Goal: Task Accomplishment & Management: Use online tool/utility

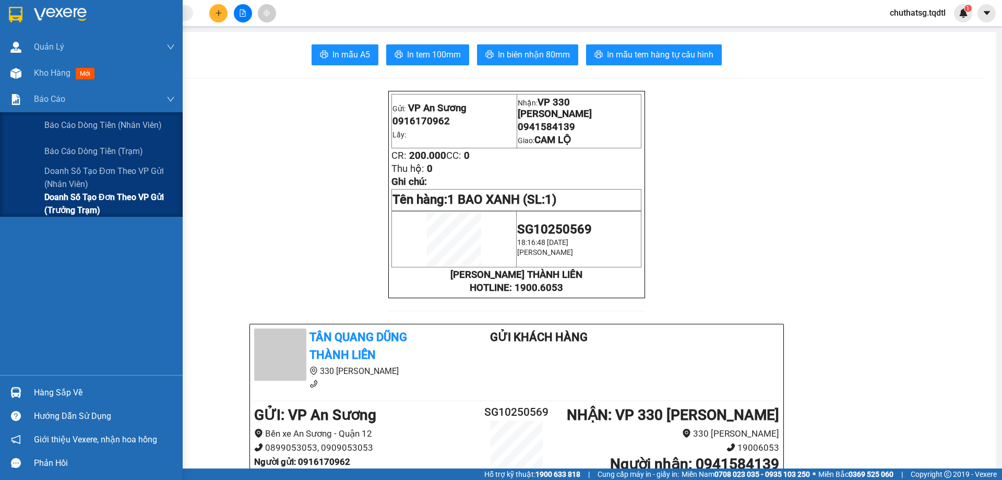
click at [45, 197] on span "Doanh số tạo đơn theo VP gửi (trưởng trạm)" at bounding box center [109, 204] width 131 height 26
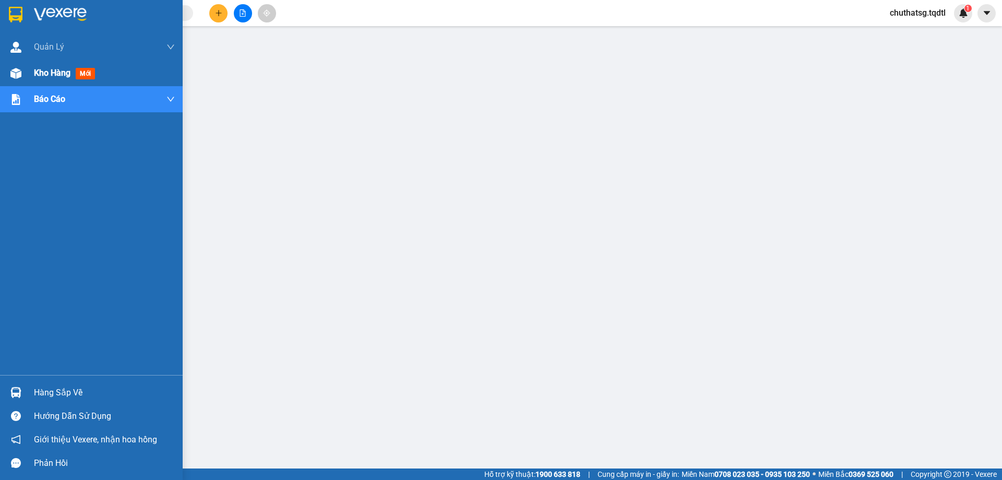
click at [49, 67] on div "Kho hàng mới" at bounding box center [66, 72] width 65 height 13
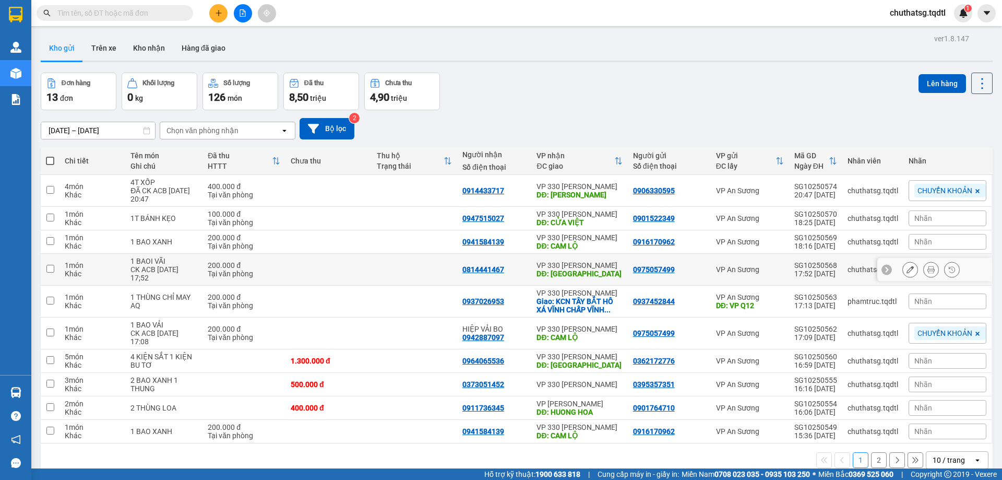
scroll to position [48, 0]
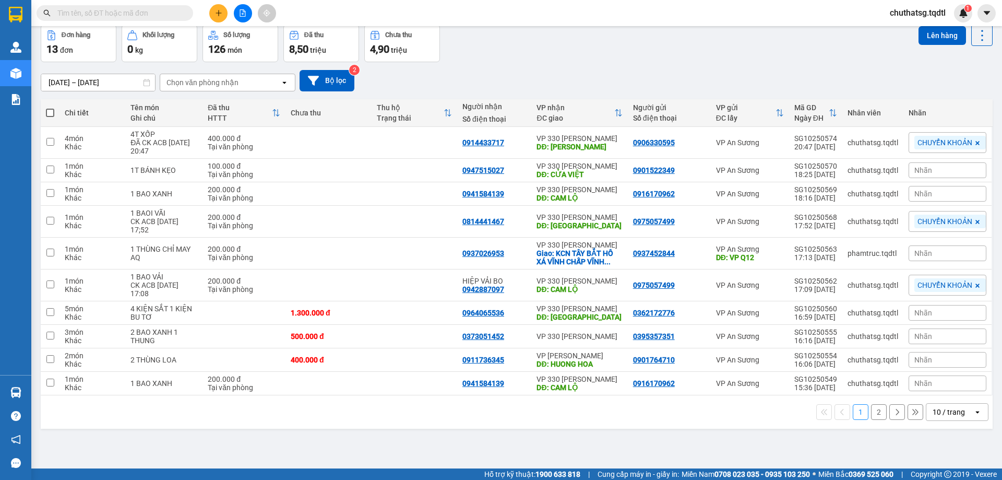
click at [942, 409] on div "10 / trang" at bounding box center [949, 412] width 32 height 10
click at [944, 389] on span "100 / trang" at bounding box center [946, 389] width 38 height 10
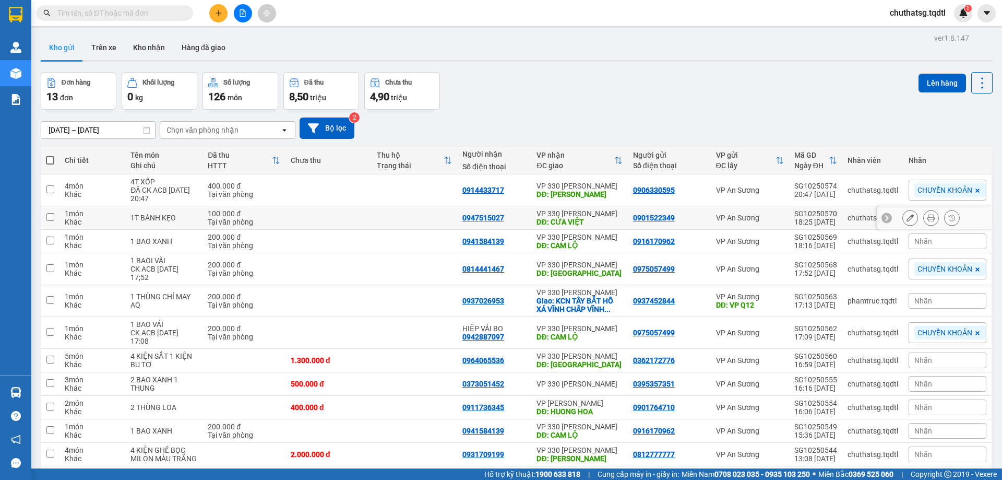
scroll to position [105, 0]
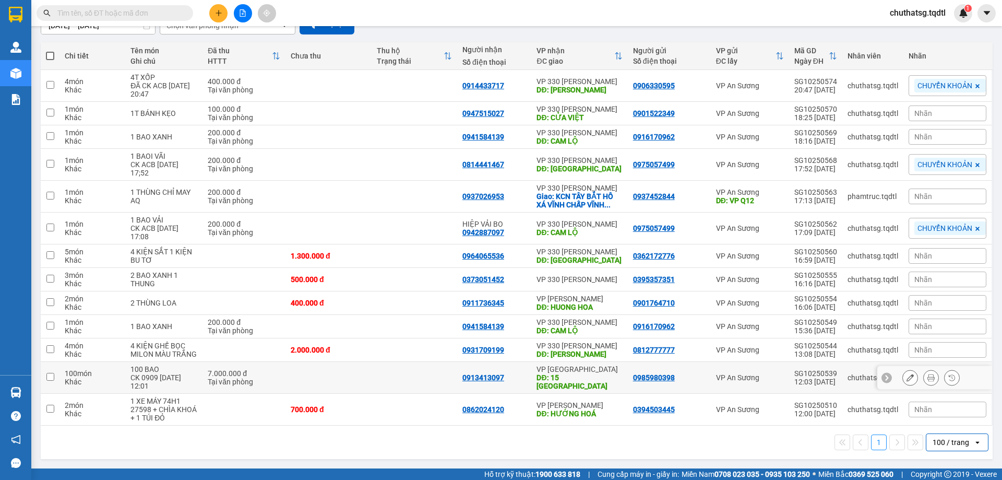
click at [51, 374] on input "checkbox" at bounding box center [50, 377] width 8 height 8
checkbox input "true"
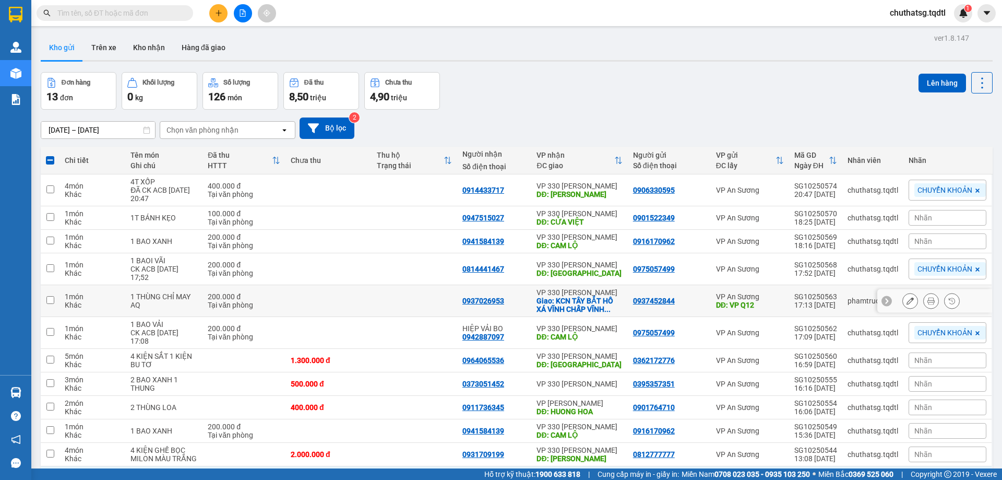
scroll to position [0, 0]
click at [933, 79] on button "Lên hàng" at bounding box center [943, 83] width 48 height 19
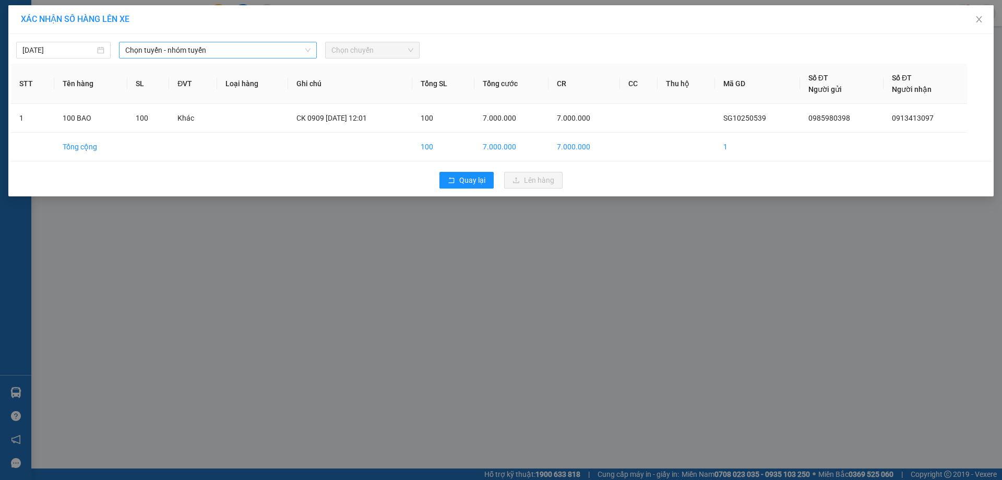
click at [242, 52] on span "Chọn tuyến - nhóm tuyến" at bounding box center [217, 50] width 185 height 16
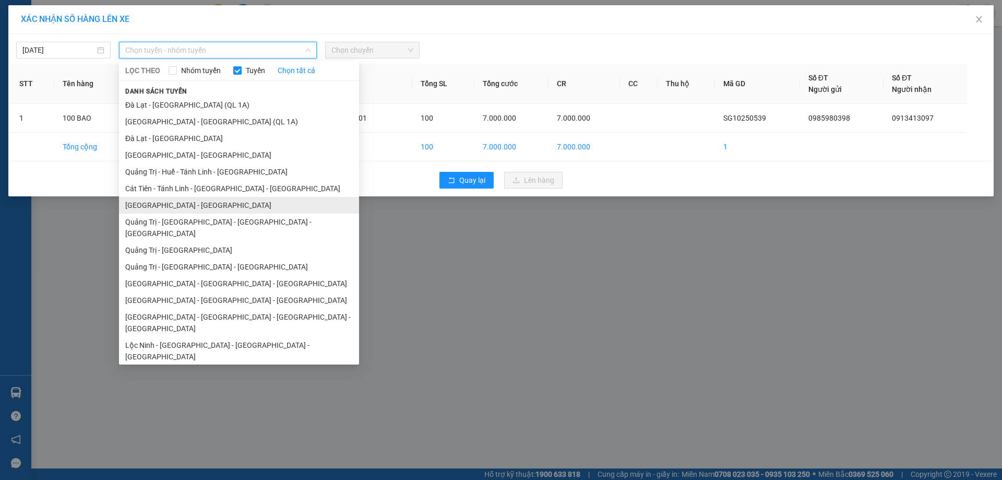
drag, startPoint x: 176, startPoint y: 206, endPoint x: 181, endPoint y: 200, distance: 7.4
click at [176, 206] on li "Sài Gòn - Quảng Trị" at bounding box center [239, 205] width 240 height 17
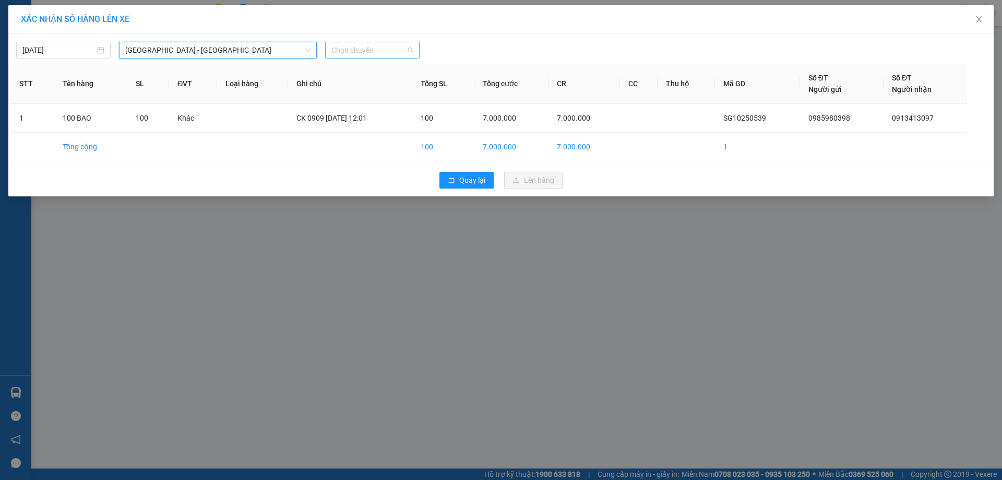
click at [388, 52] on span "Chọn chuyến" at bounding box center [372, 50] width 82 height 16
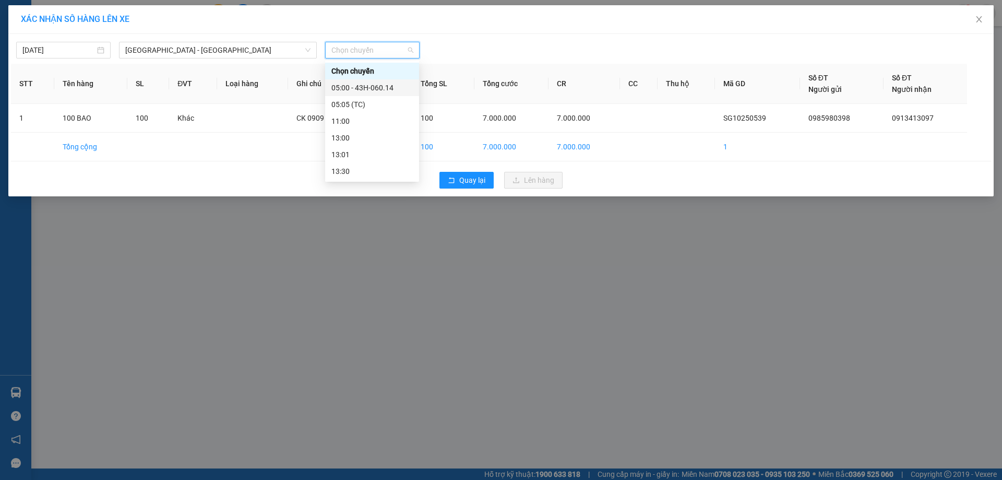
click at [359, 88] on div "05:00 - 43H-060.14" at bounding box center [371, 87] width 81 height 11
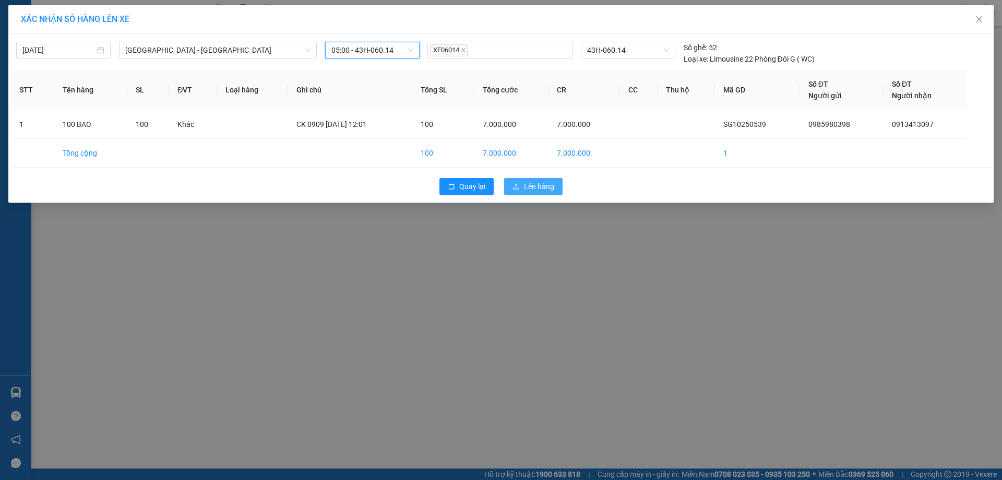
click at [538, 183] on span "Lên hàng" at bounding box center [539, 186] width 30 height 11
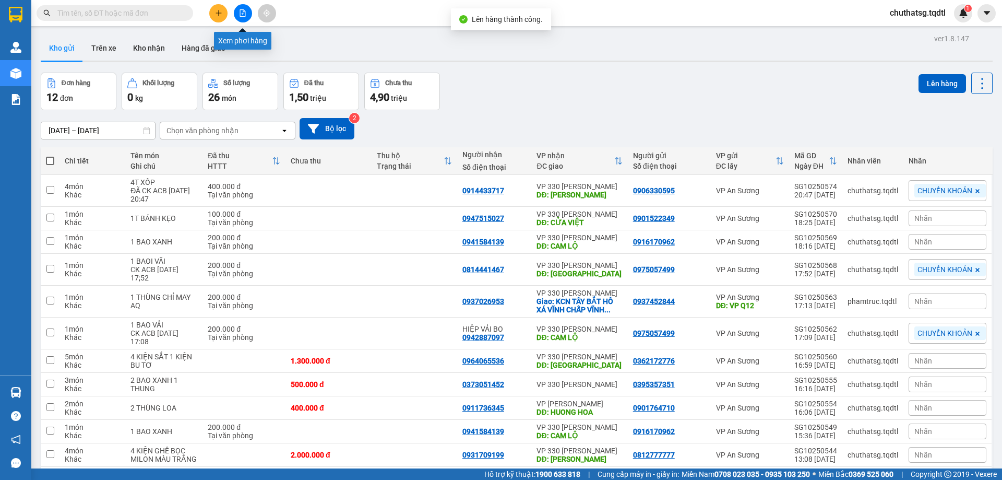
click at [241, 12] on icon "file-add" at bounding box center [242, 12] width 7 height 7
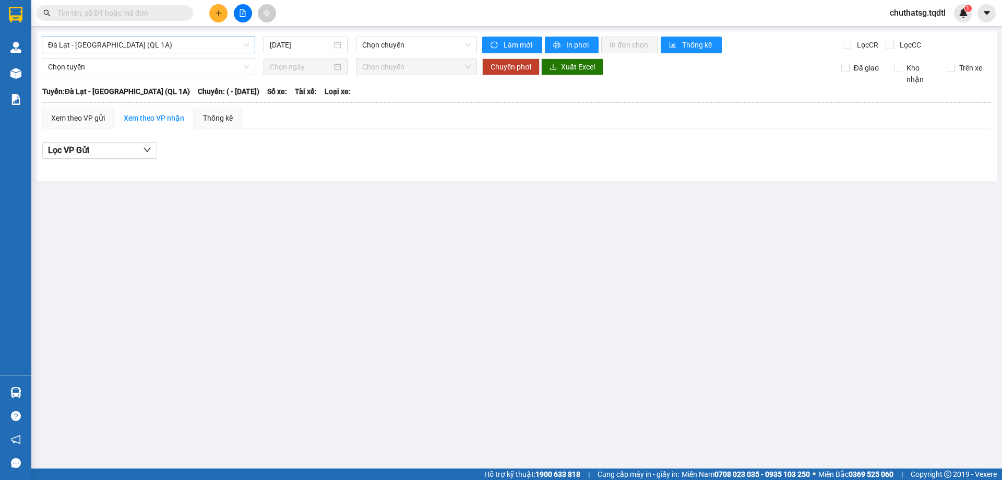
click at [157, 45] on span "Đà Lạt - Sài Gòn (QL 1A)" at bounding box center [148, 45] width 201 height 16
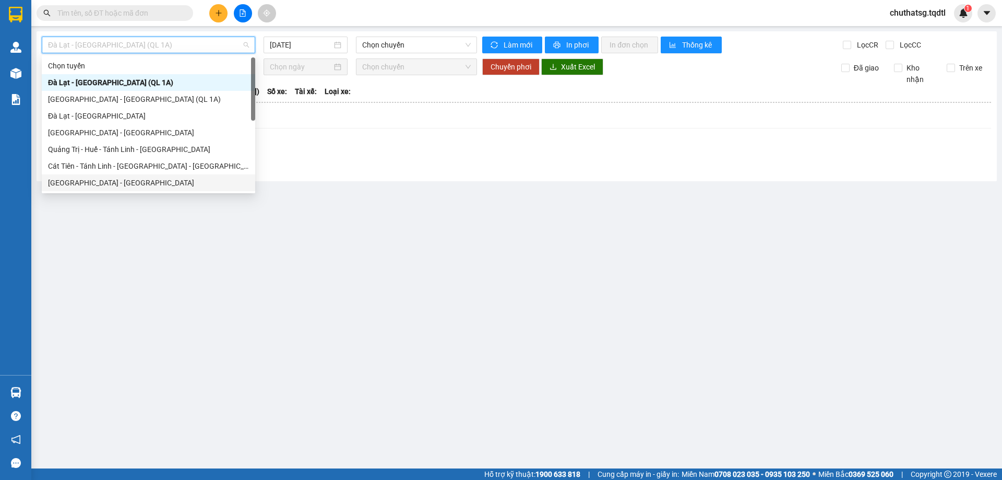
click at [78, 179] on div "Sài Gòn - Quảng Trị" at bounding box center [148, 182] width 201 height 11
type input "14/10/2025"
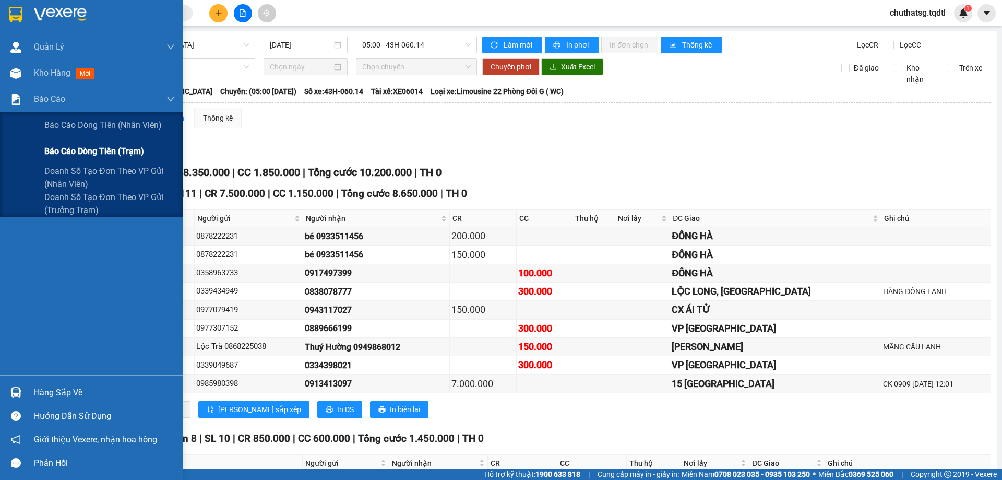
click at [44, 148] on div "Báo cáo dòng tiền (trạm)" at bounding box center [91, 151] width 183 height 26
